Goal: Communication & Community: Participate in discussion

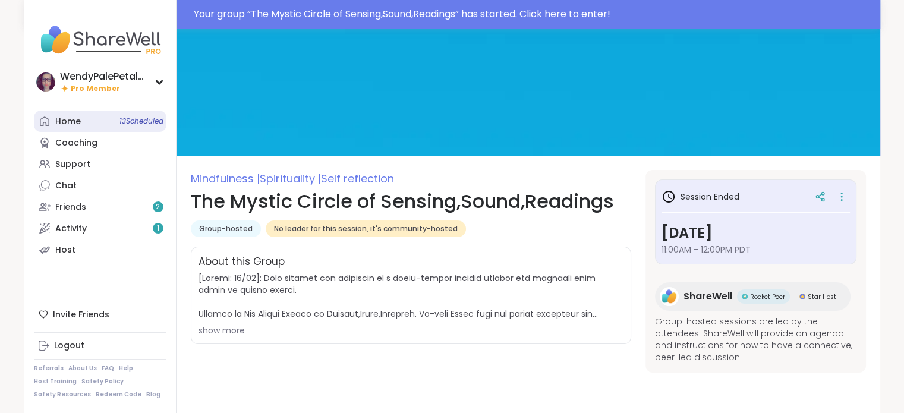
click at [71, 121] on div "Home 13 Scheduled" at bounding box center [68, 122] width 26 height 12
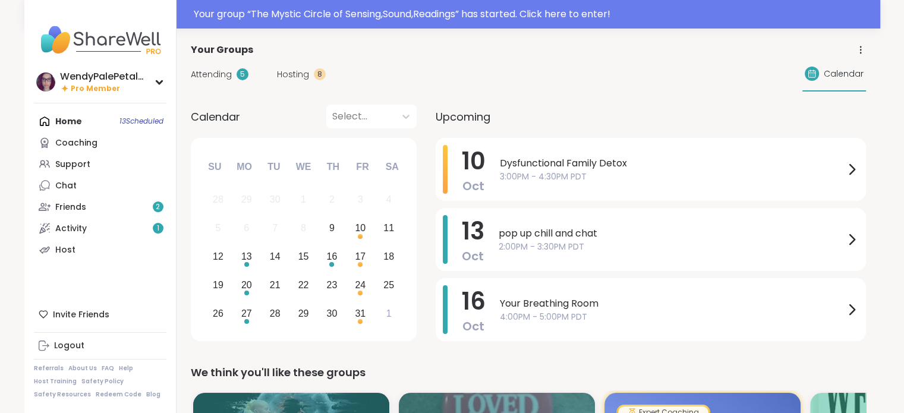
click at [585, 91] on div "Attending 5 Hosting 8 Calendar" at bounding box center [528, 74] width 675 height 34
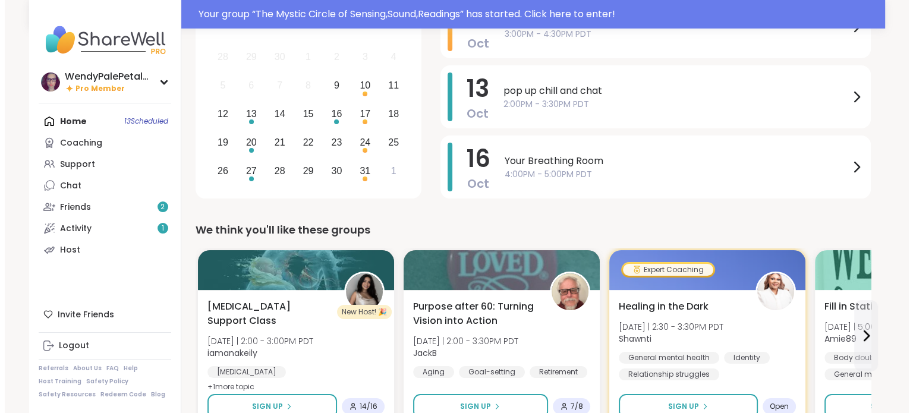
scroll to position [166, 0]
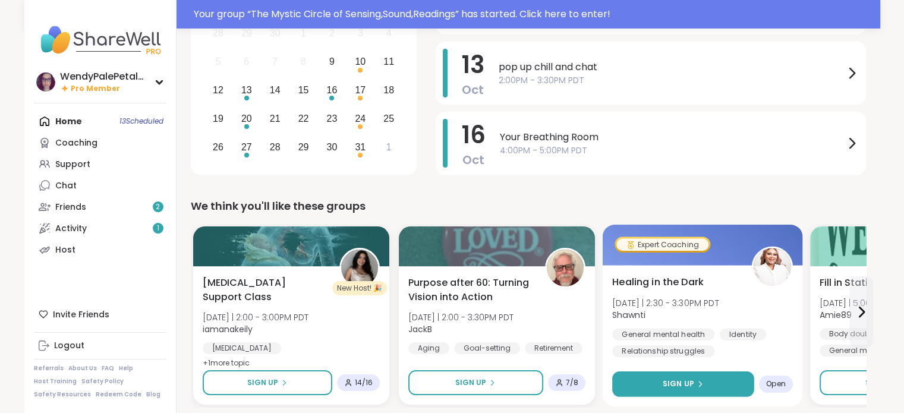
click at [674, 391] on button "Sign Up" at bounding box center [683, 385] width 142 height 26
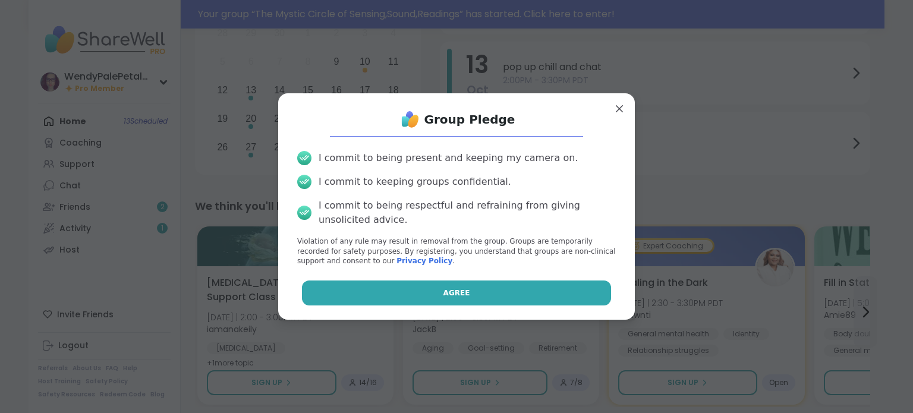
click at [478, 295] on button "Agree" at bounding box center [457, 293] width 310 height 25
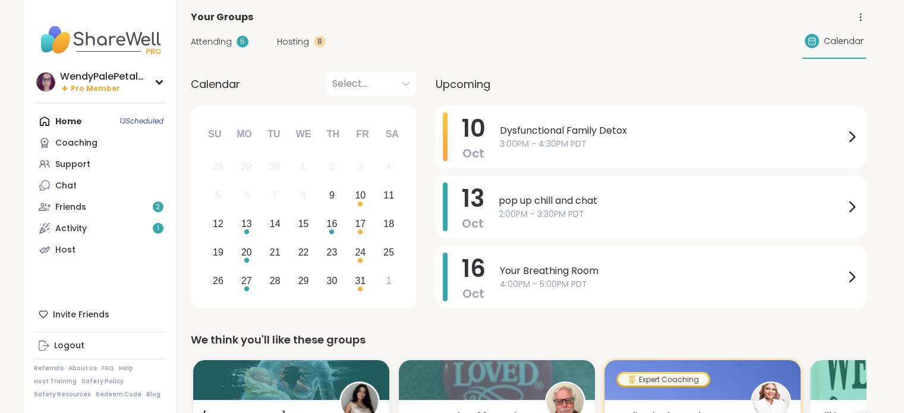
scroll to position [0, 0]
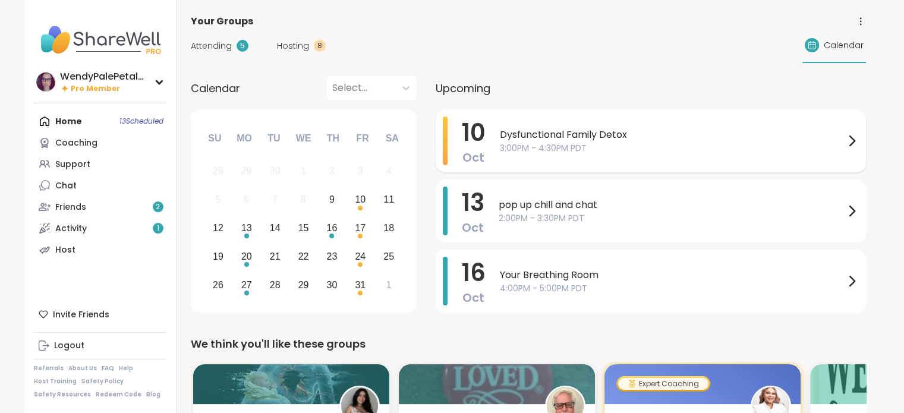
click at [648, 148] on span "3:00PM - 4:30PM PDT" at bounding box center [672, 148] width 345 height 12
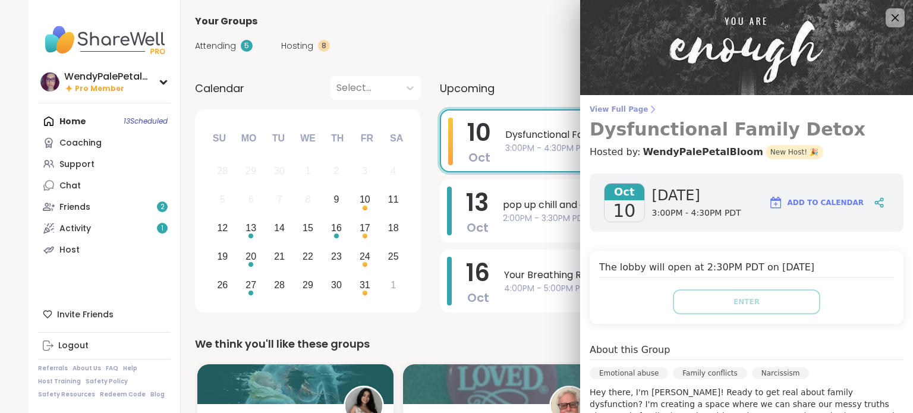
click at [613, 105] on span "View Full Page" at bounding box center [747, 110] width 314 height 10
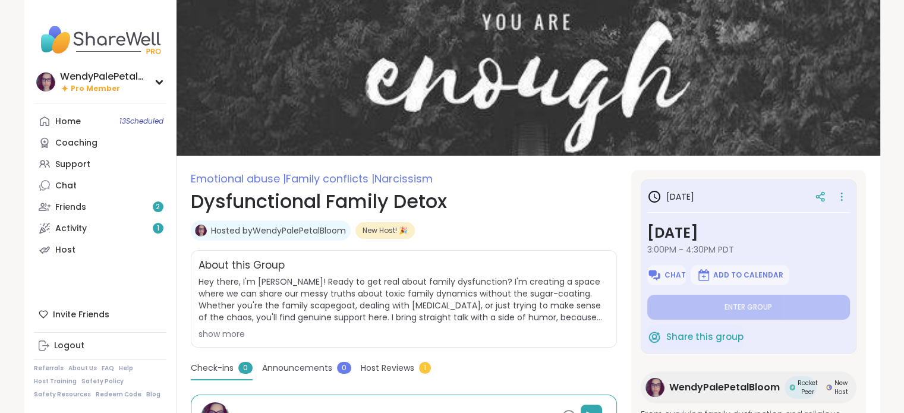
click at [554, 211] on h1 "Dysfunctional Family Detox" at bounding box center [404, 201] width 426 height 29
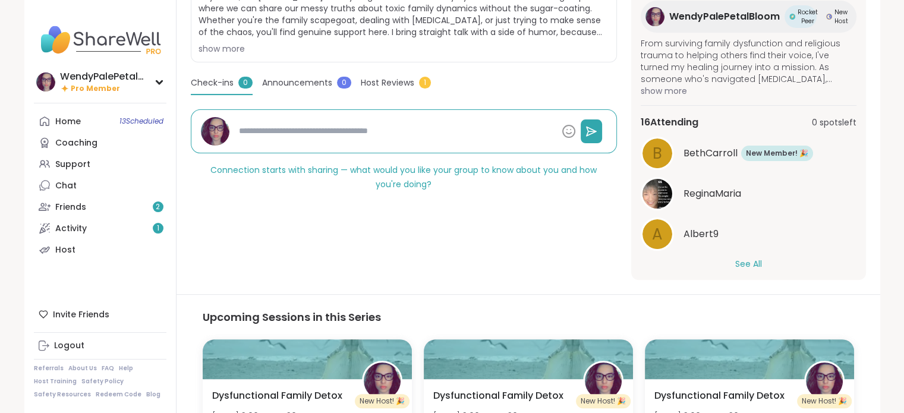
scroll to position [94, 0]
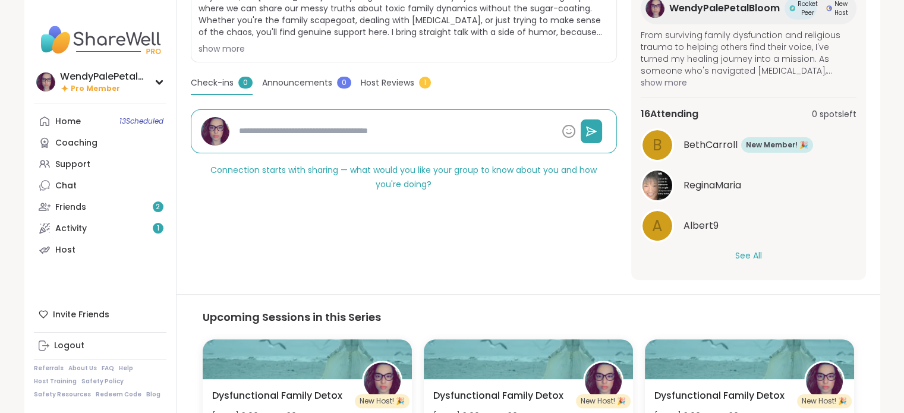
click at [749, 258] on button "See All" at bounding box center [748, 256] width 27 height 12
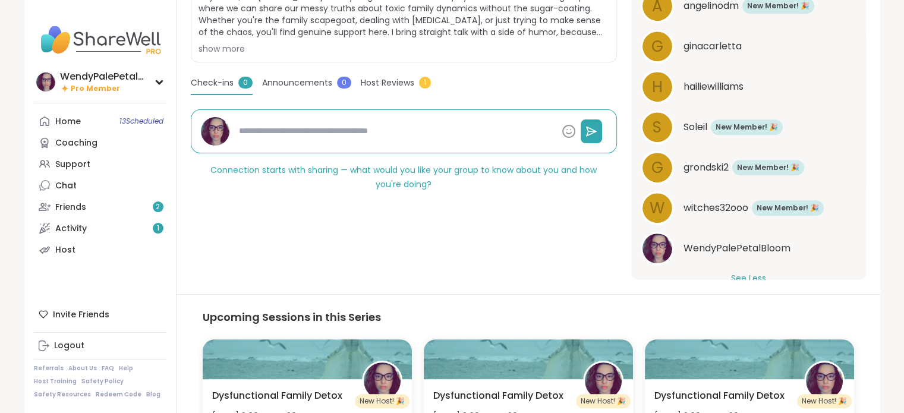
scroll to position [619, 0]
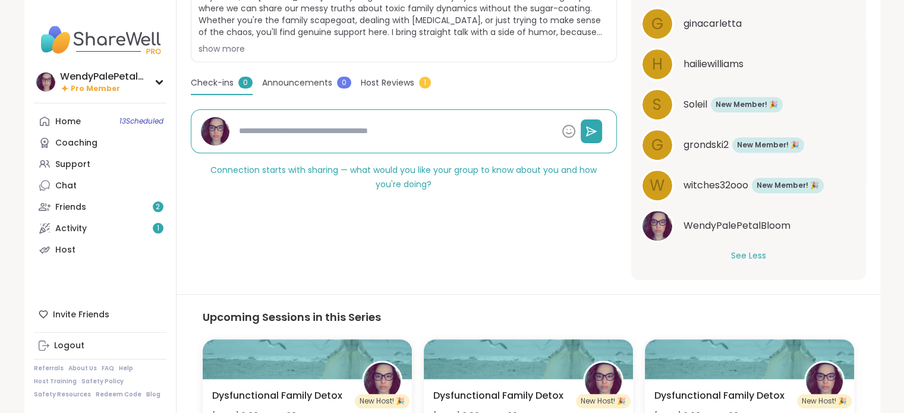
click at [713, 182] on span "witches32ooo" at bounding box center [716, 185] width 65 height 14
type textarea "*"
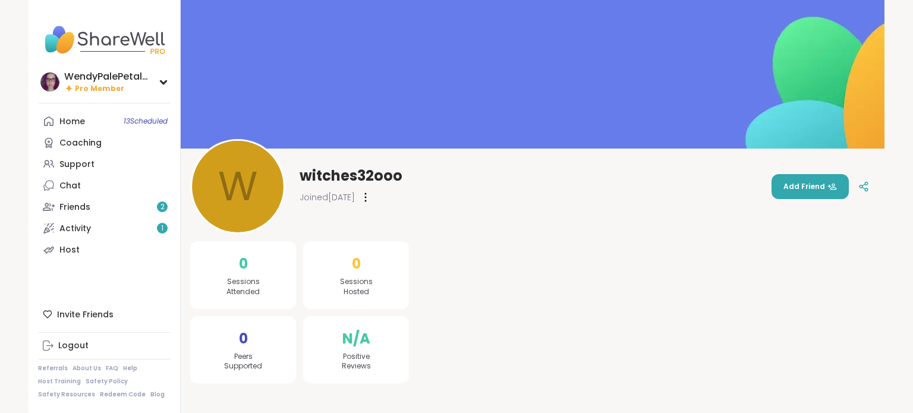
click at [612, 175] on div "w witches32ooo Joined [DATE] Add Friend" at bounding box center [532, 186] width 685 height 95
click at [59, 124] on div "Home 13 Scheduled" at bounding box center [72, 122] width 26 height 12
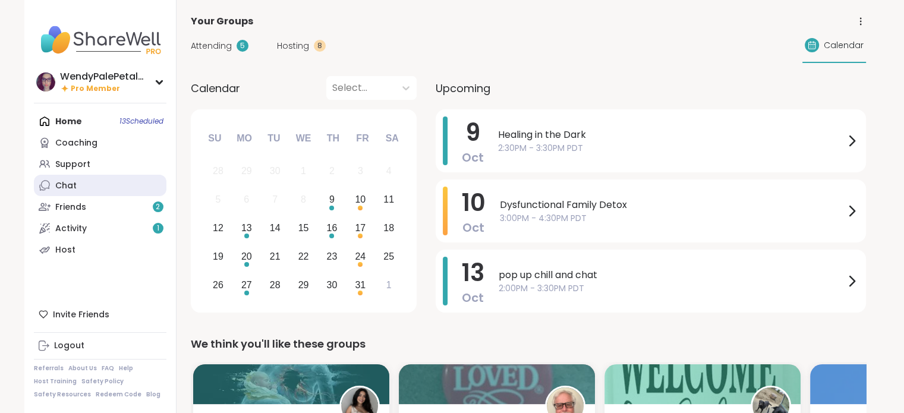
click at [81, 190] on link "Chat" at bounding box center [100, 185] width 133 height 21
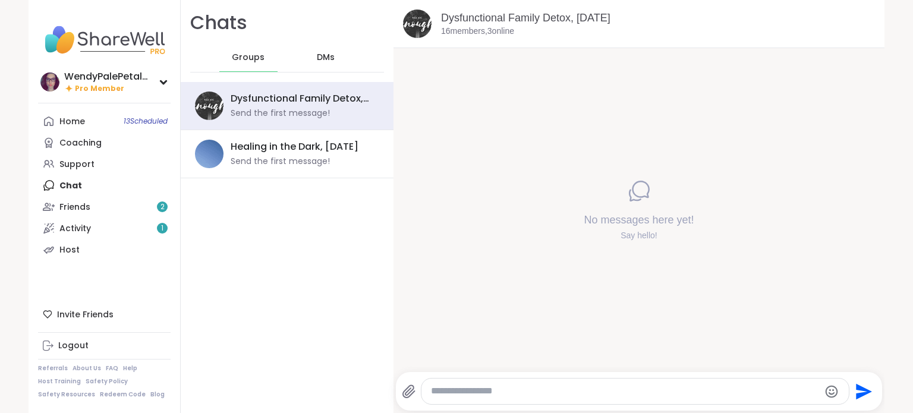
click at [448, 389] on textarea "Type your message" at bounding box center [625, 391] width 388 height 12
paste textarea "**********"
type textarea "**********"
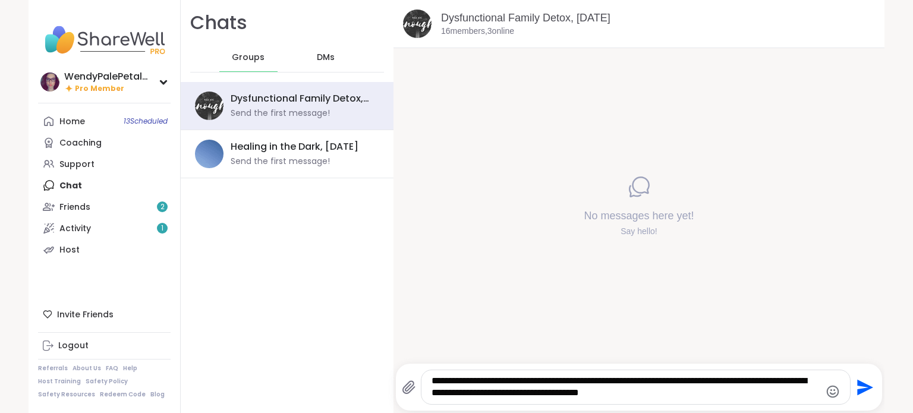
click at [859, 387] on icon "Send" at bounding box center [863, 387] width 19 height 19
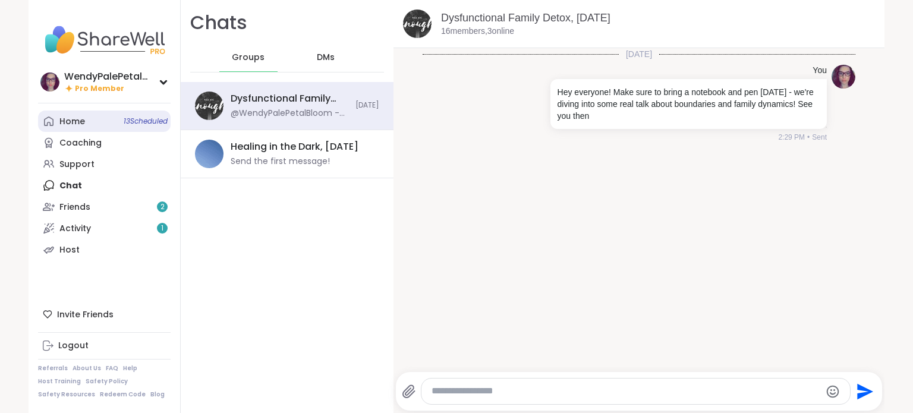
click at [71, 123] on div "Home 13 Scheduled" at bounding box center [72, 122] width 26 height 12
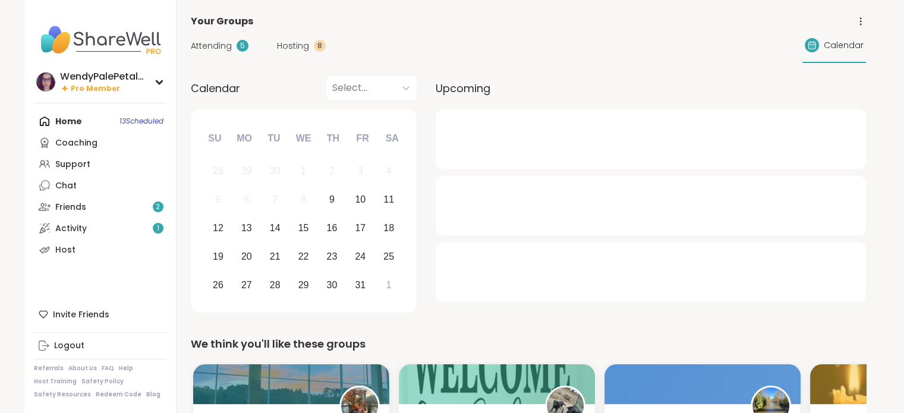
click at [676, 192] on div at bounding box center [651, 205] width 430 height 59
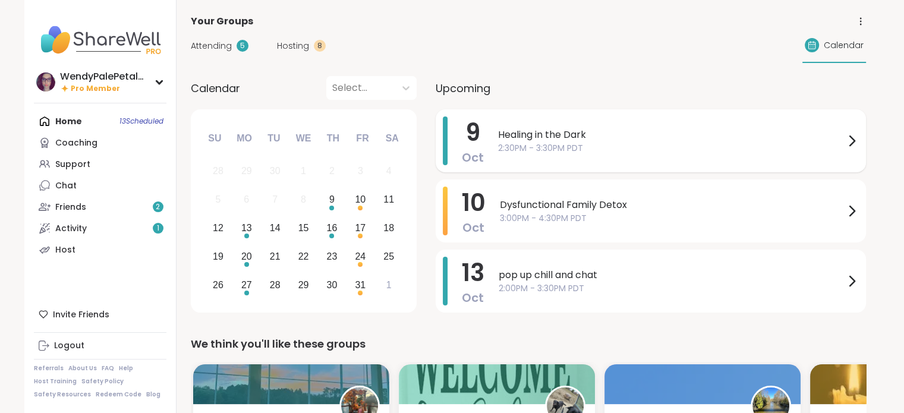
click at [607, 152] on span "2:30PM - 3:30PM PDT" at bounding box center [671, 148] width 347 height 12
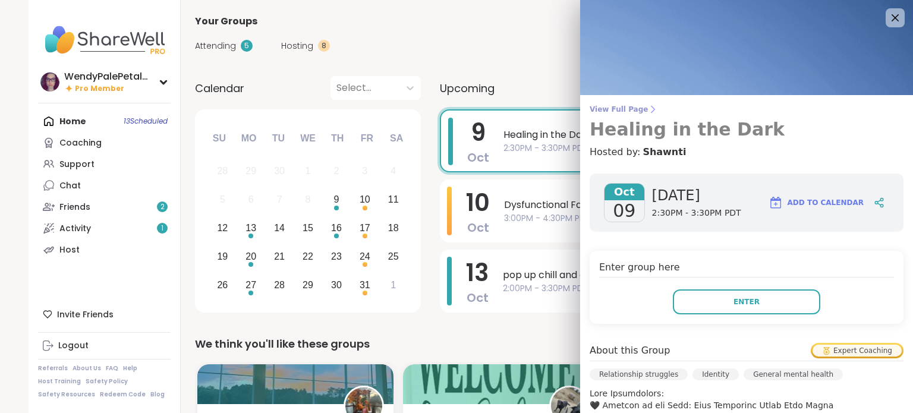
click at [610, 106] on span "View Full Page" at bounding box center [747, 110] width 314 height 10
